Goal: Task Accomplishment & Management: Use online tool/utility

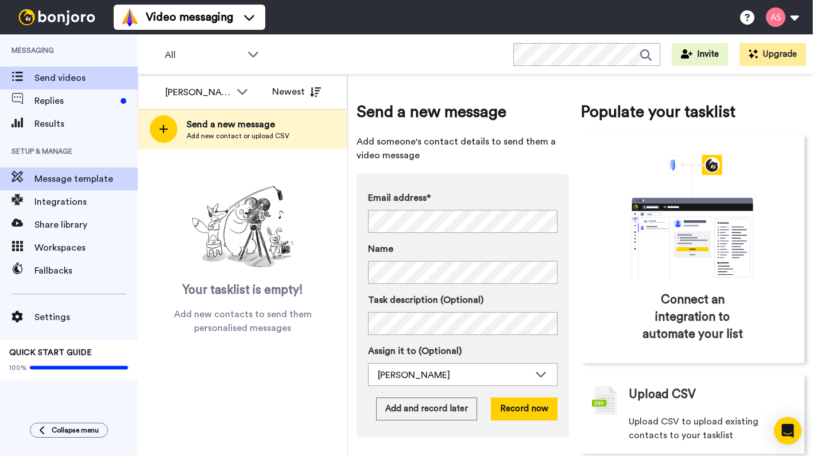
click at [80, 183] on span "Message template" at bounding box center [85, 179] width 103 height 14
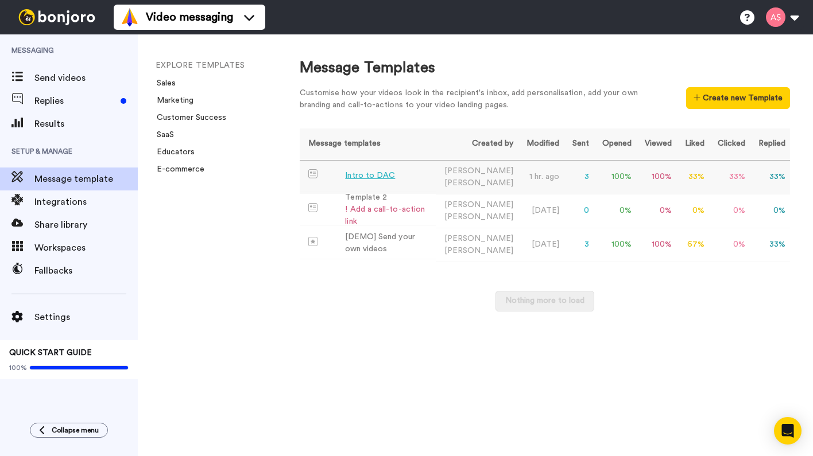
click at [356, 181] on div "Intro to DAC" at bounding box center [370, 176] width 50 height 12
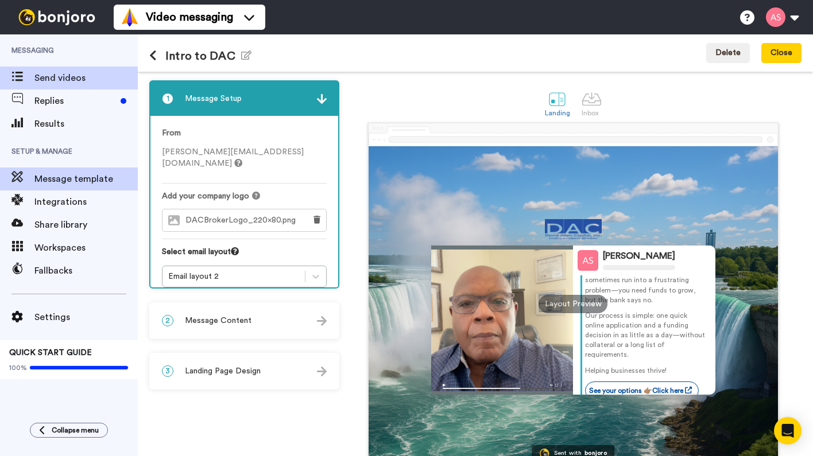
click at [65, 82] on span "Send videos" at bounding box center [85, 78] width 103 height 14
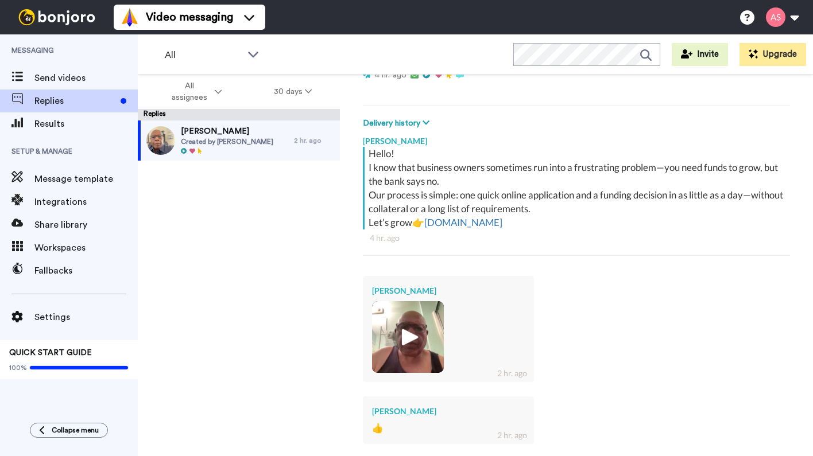
scroll to position [139, 0]
click at [411, 336] on img at bounding box center [408, 337] width 32 height 32
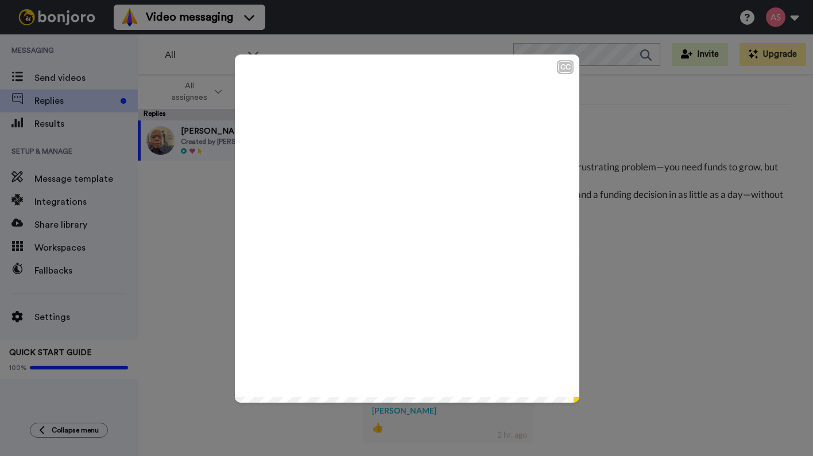
click at [411, 237] on icon at bounding box center [407, 229] width 30 height 30
